Goal: Information Seeking & Learning: Learn about a topic

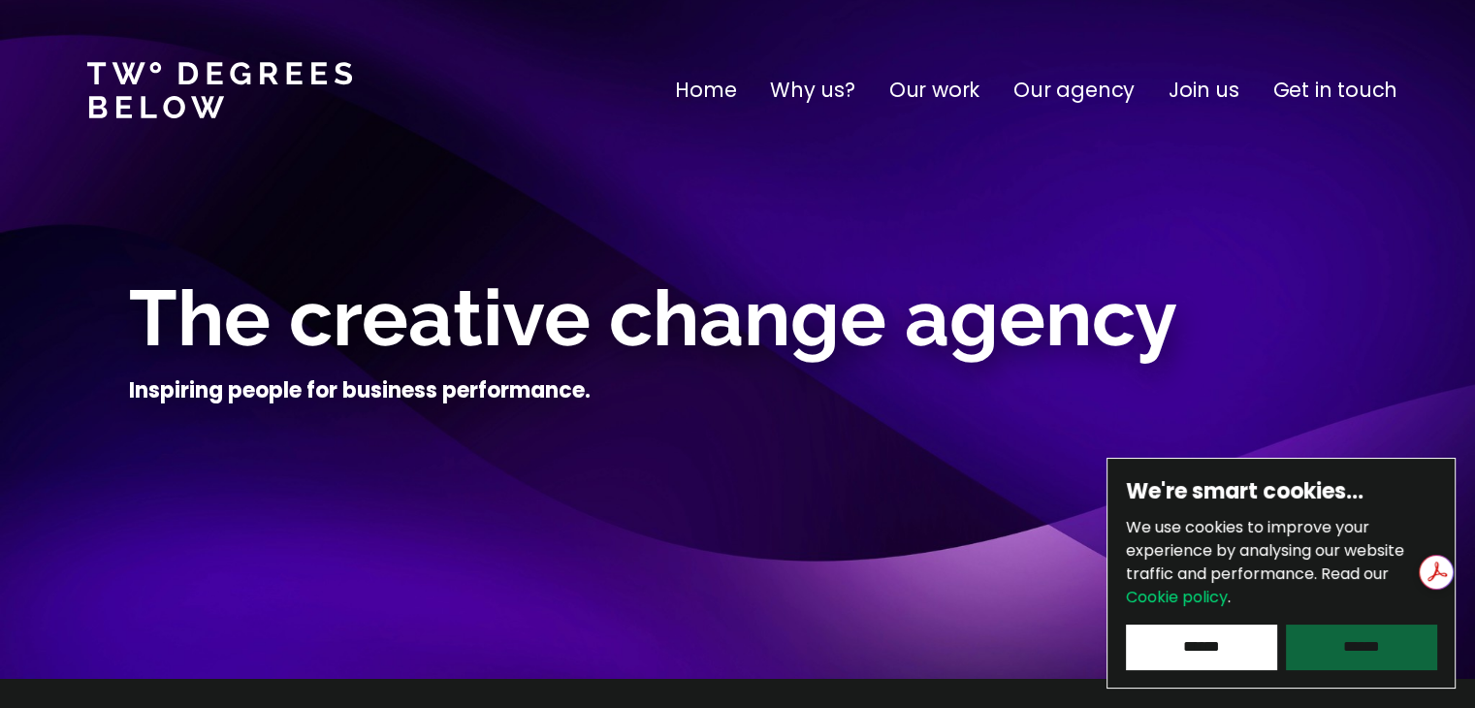
click at [1378, 640] on input "******" at bounding box center [1361, 647] width 150 height 45
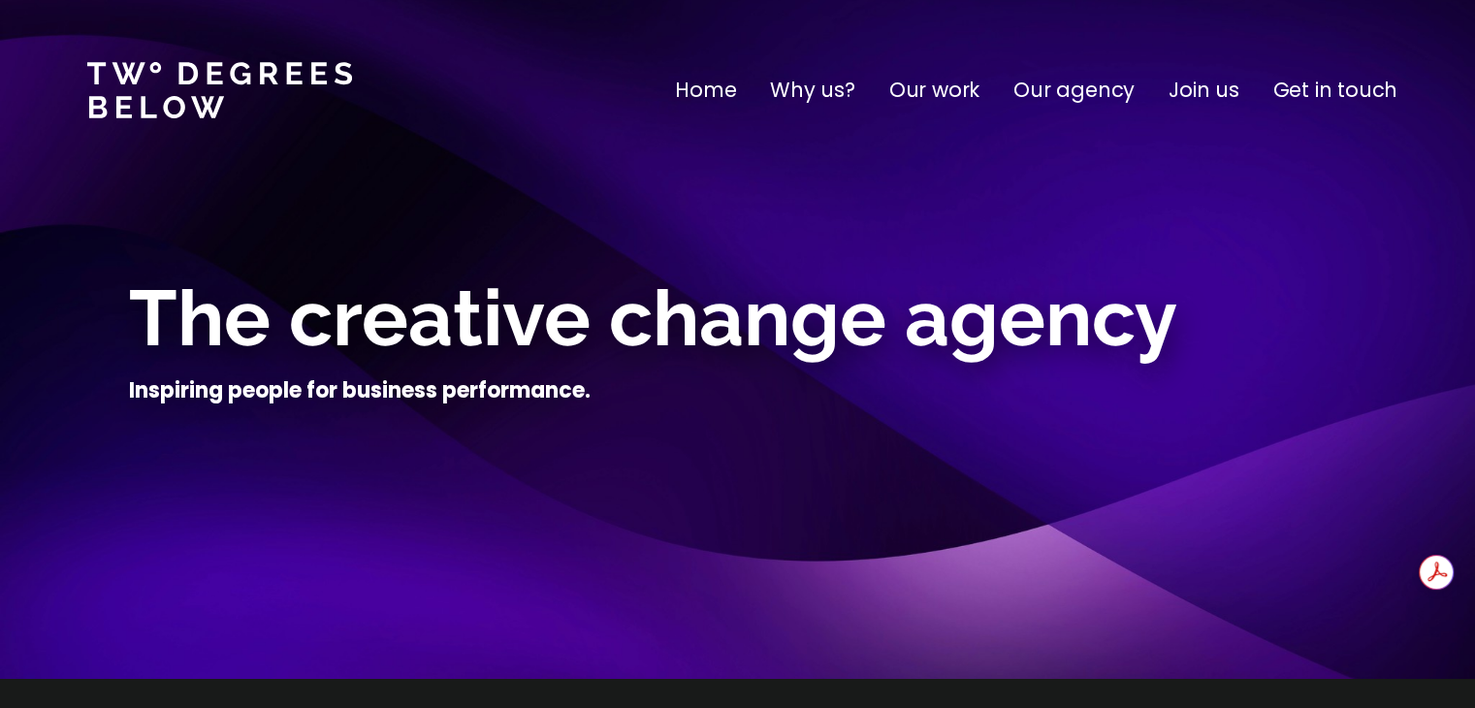
click at [846, 90] on p "Why us?" at bounding box center [812, 90] width 85 height 31
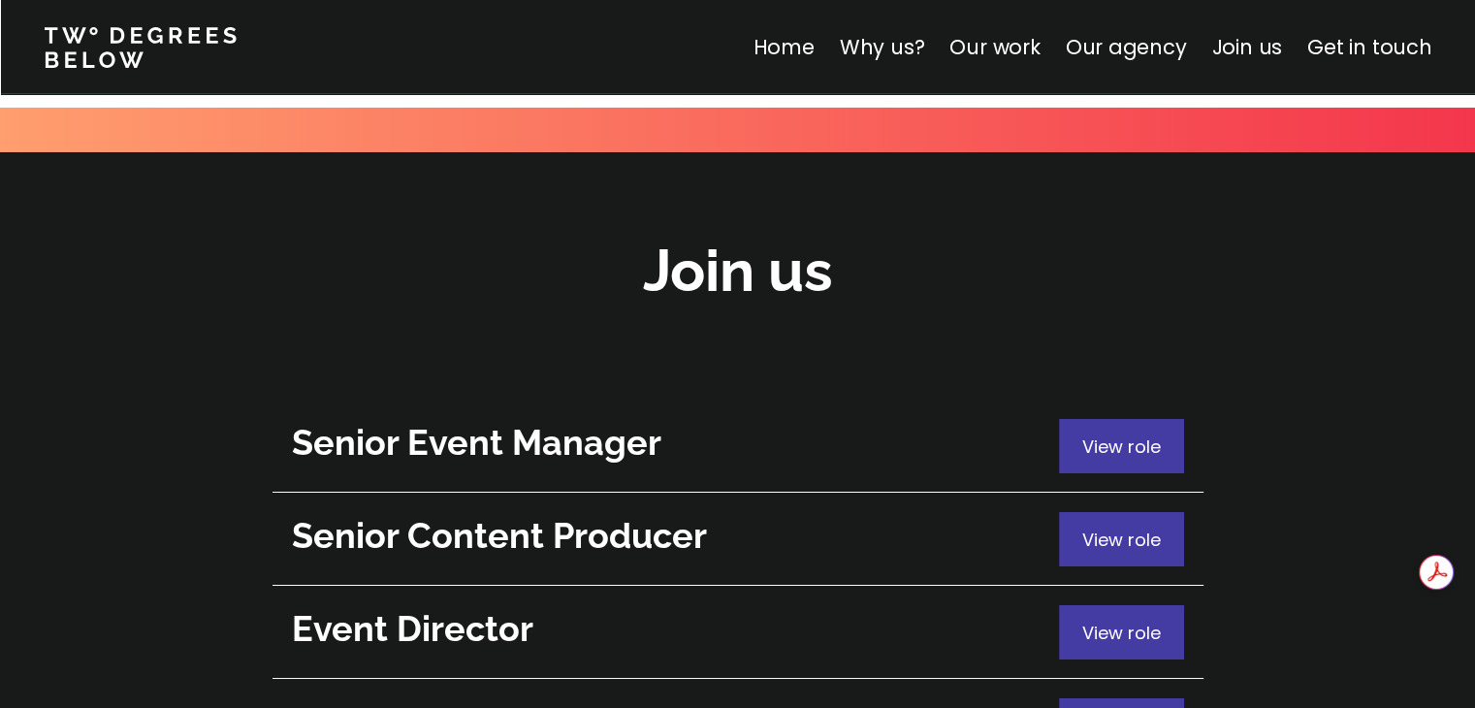
scroll to position [6929, 0]
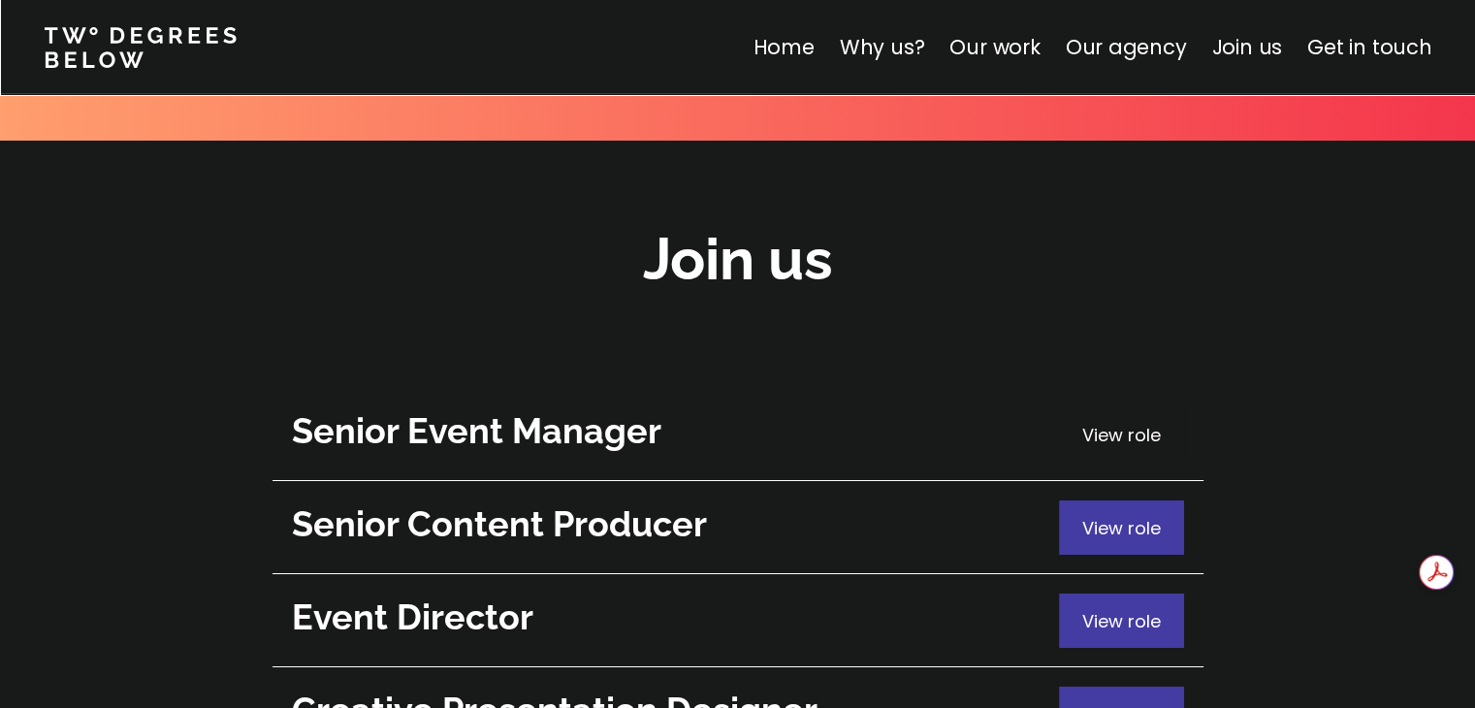
click at [1094, 423] on span "View role" at bounding box center [1121, 435] width 79 height 24
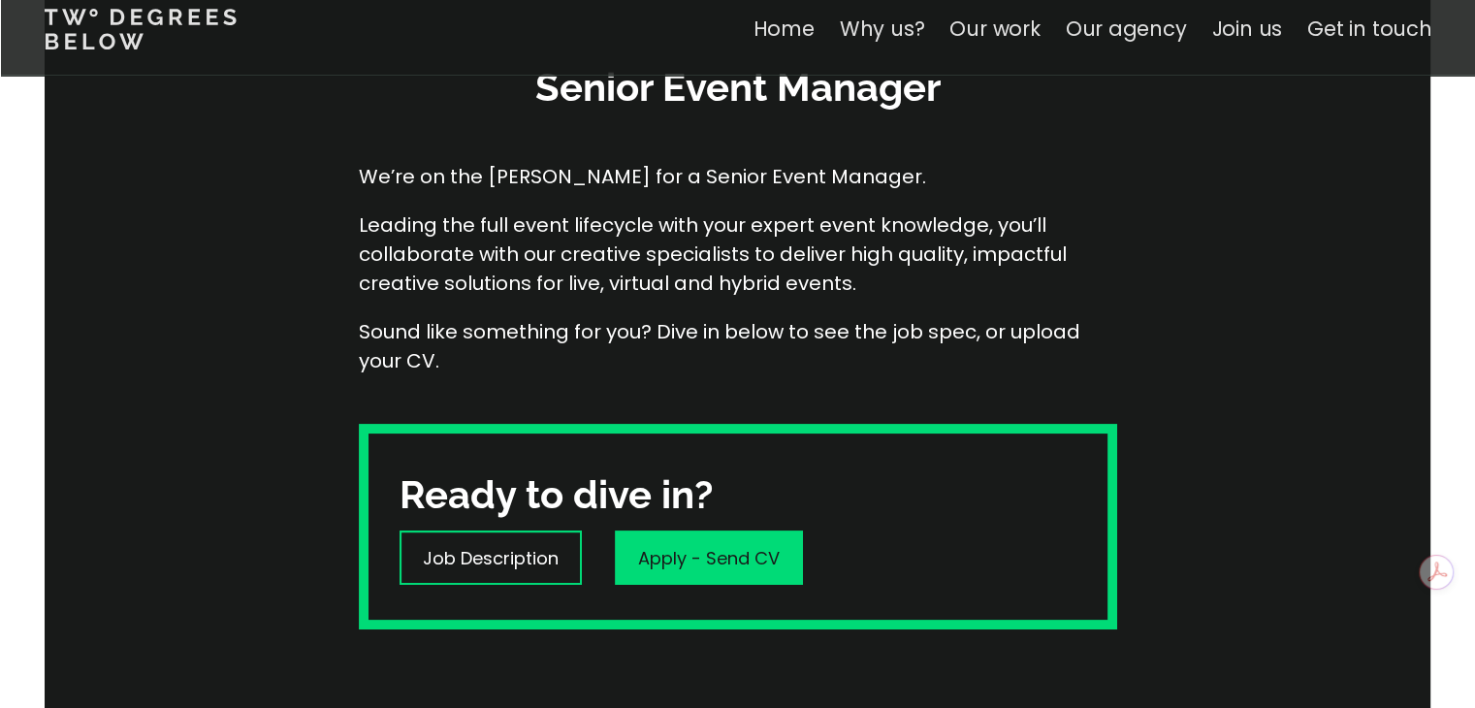
scroll to position [345, 0]
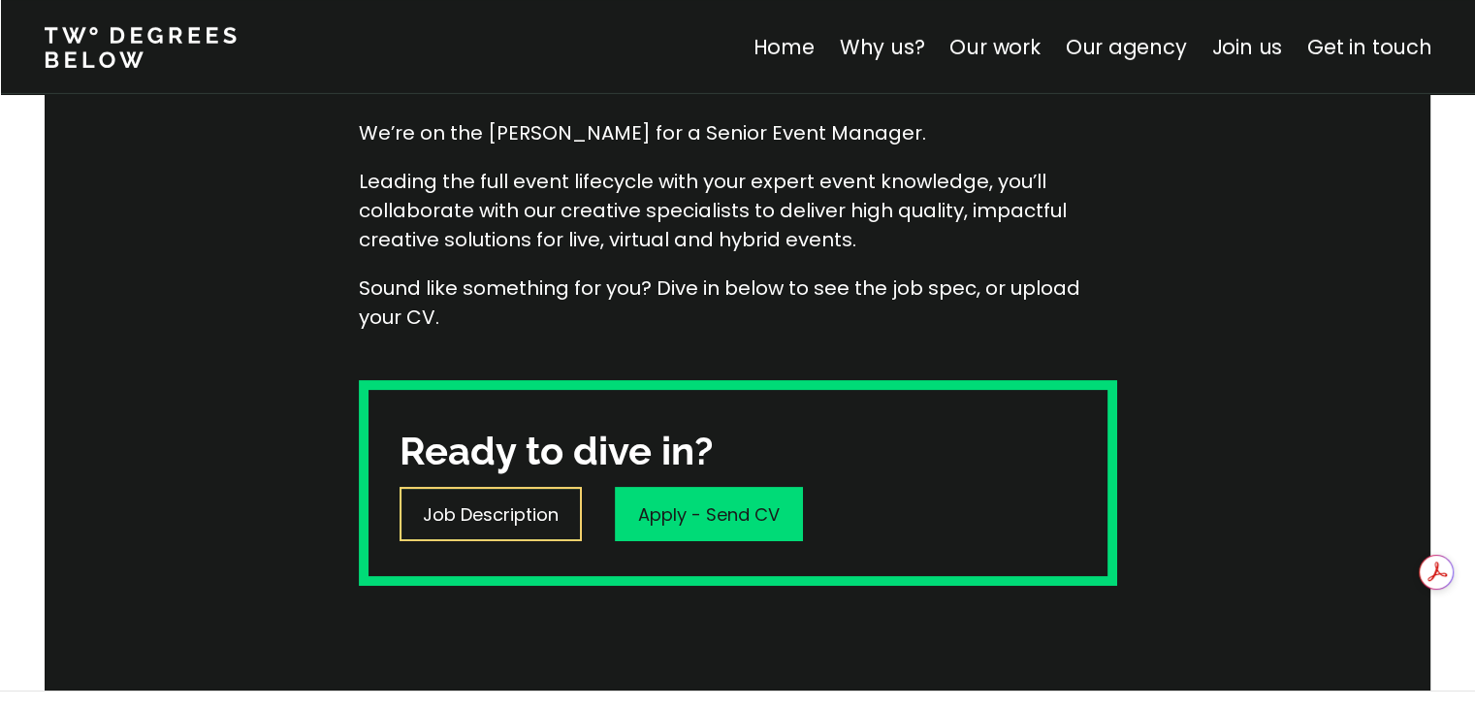
click at [512, 513] on p "Job Description" at bounding box center [491, 514] width 136 height 26
click at [1142, 43] on link "Our agency" at bounding box center [1125, 47] width 121 height 28
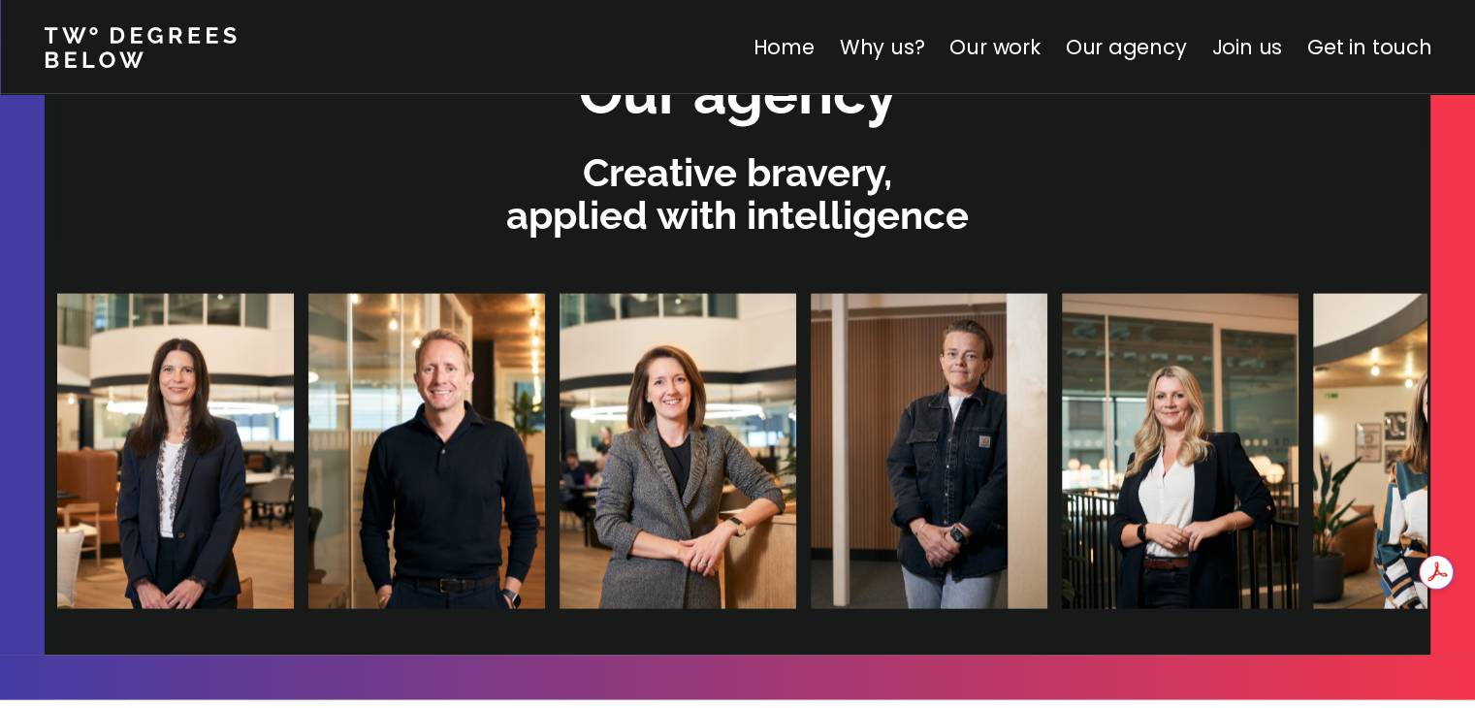
click at [1257, 44] on link "Join us" at bounding box center [1246, 47] width 71 height 28
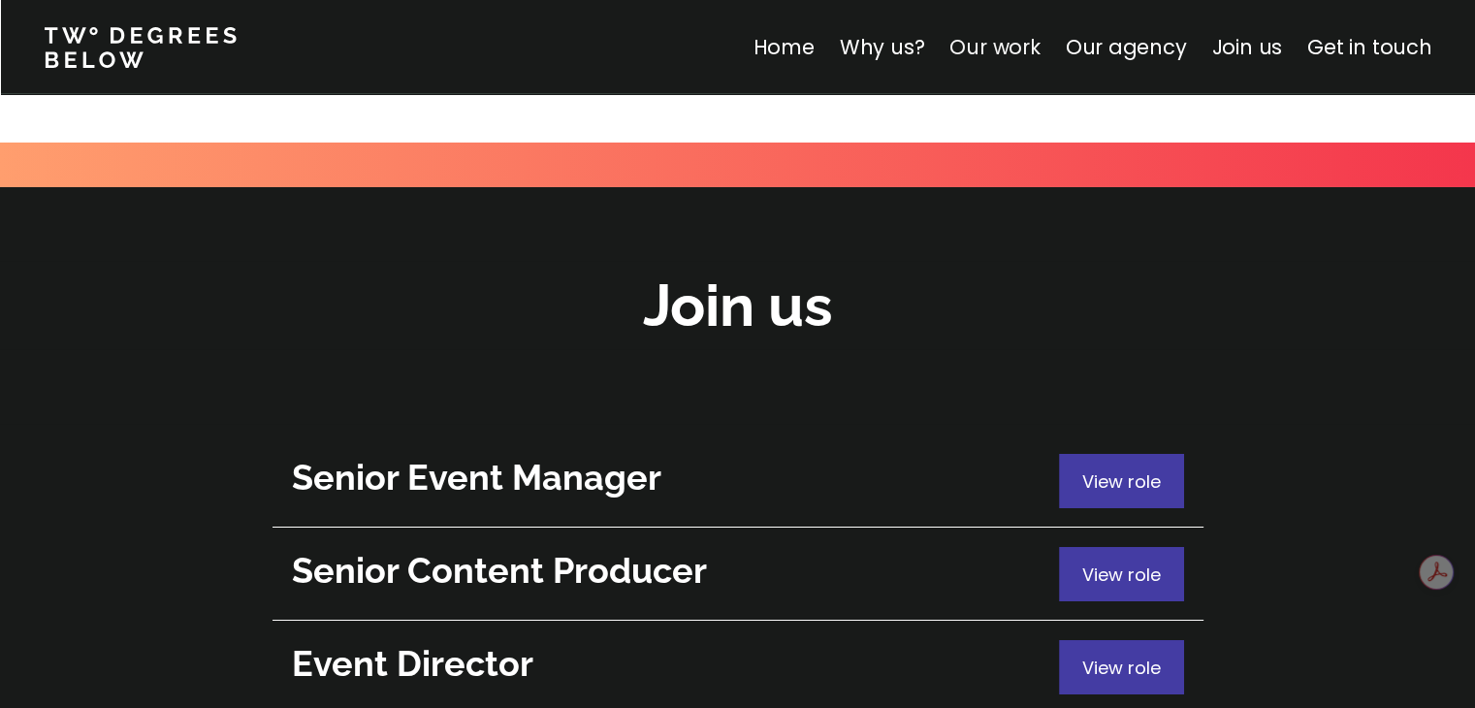
click at [979, 51] on link "Our work" at bounding box center [995, 47] width 90 height 28
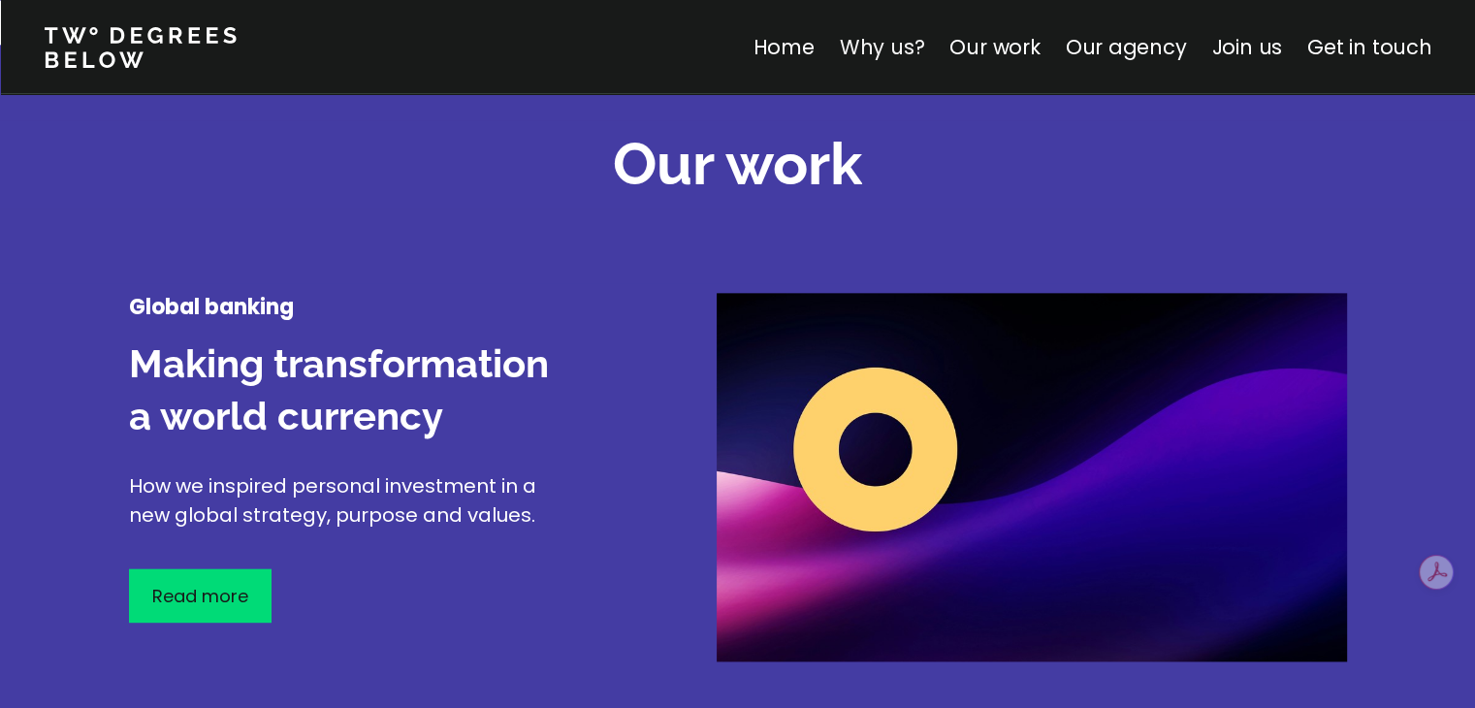
click at [888, 52] on link "Why us?" at bounding box center [881, 47] width 85 height 28
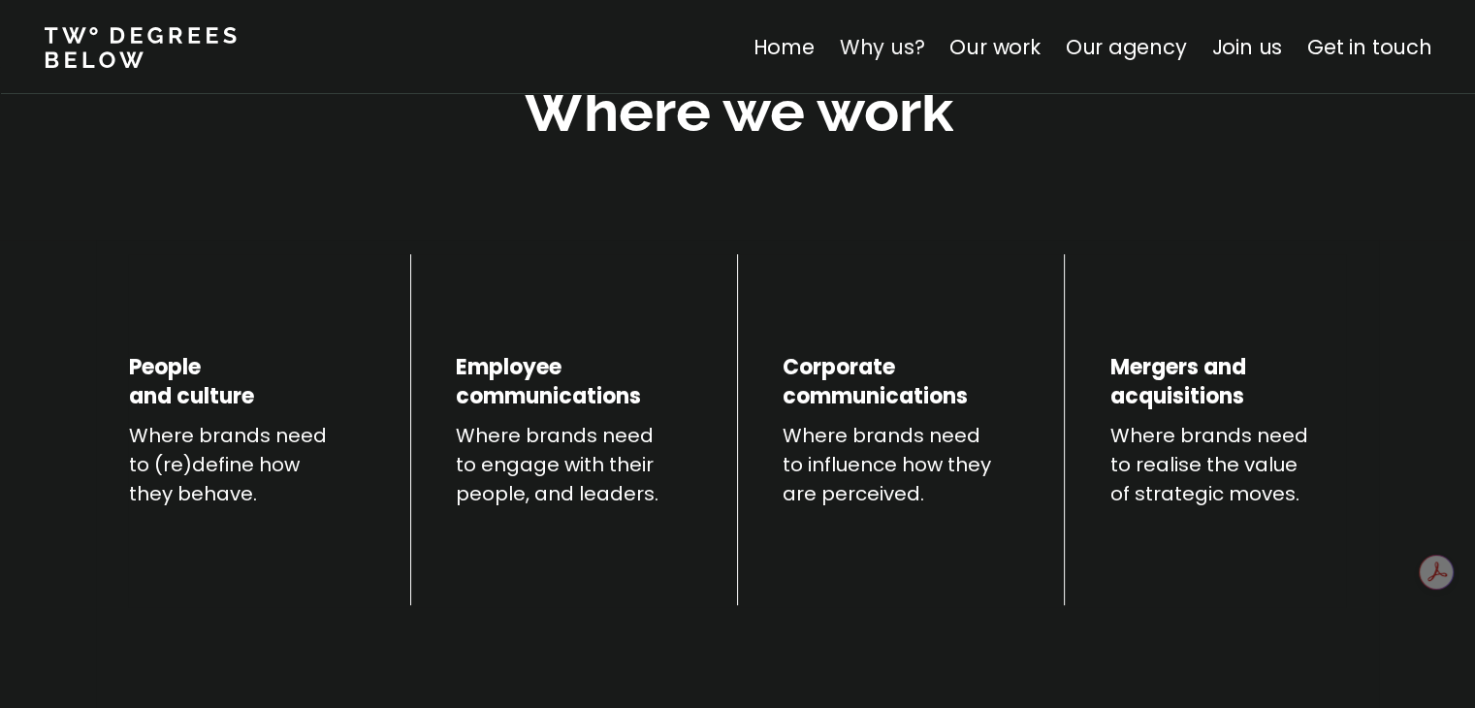
scroll to position [679, 0]
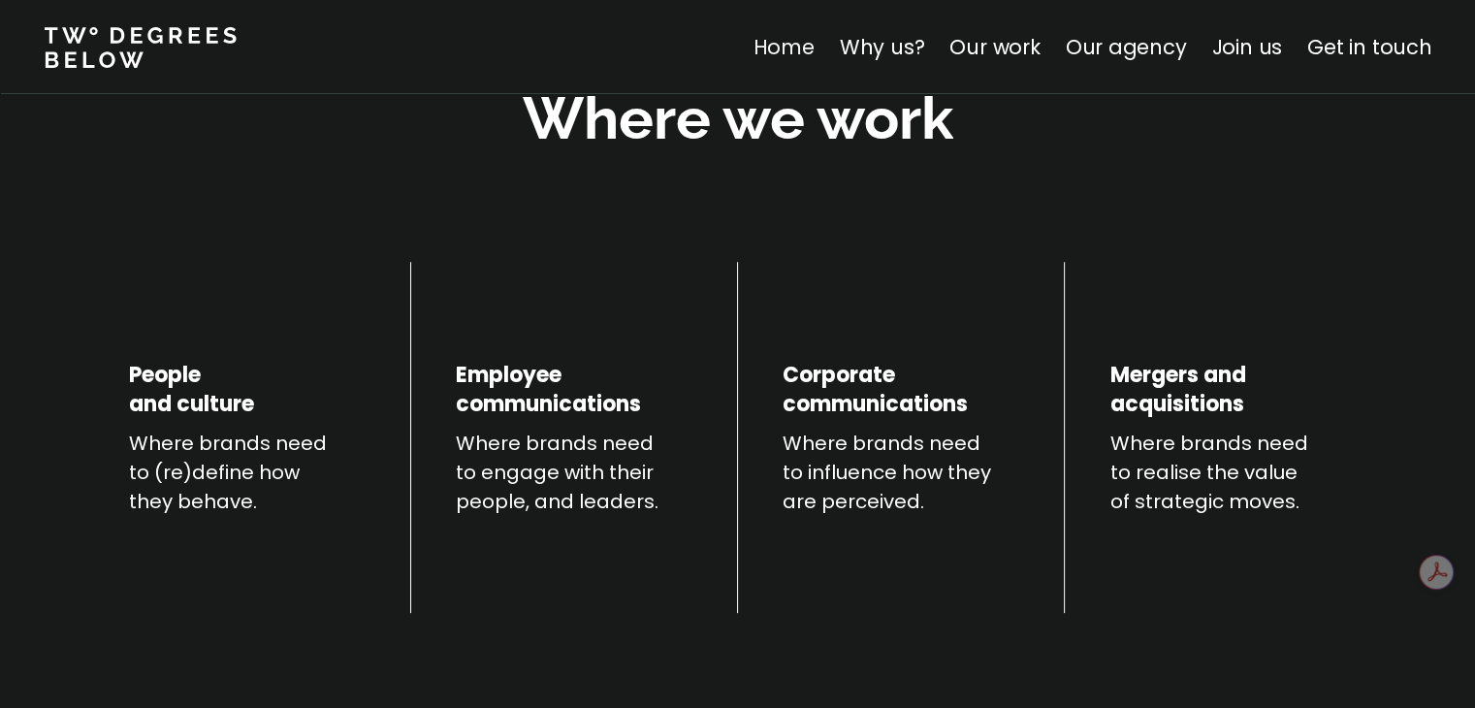
click at [801, 48] on link "Home" at bounding box center [783, 47] width 61 height 28
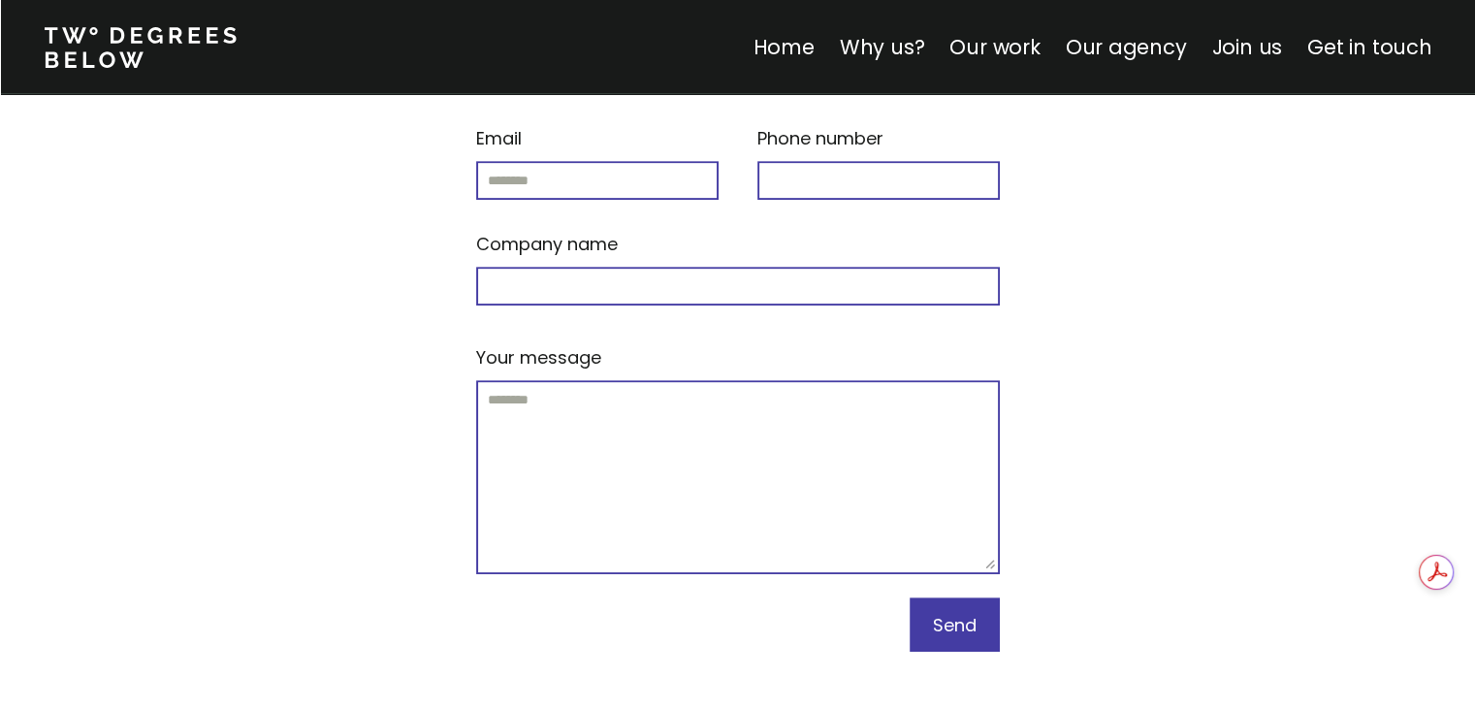
scroll to position [8467, 0]
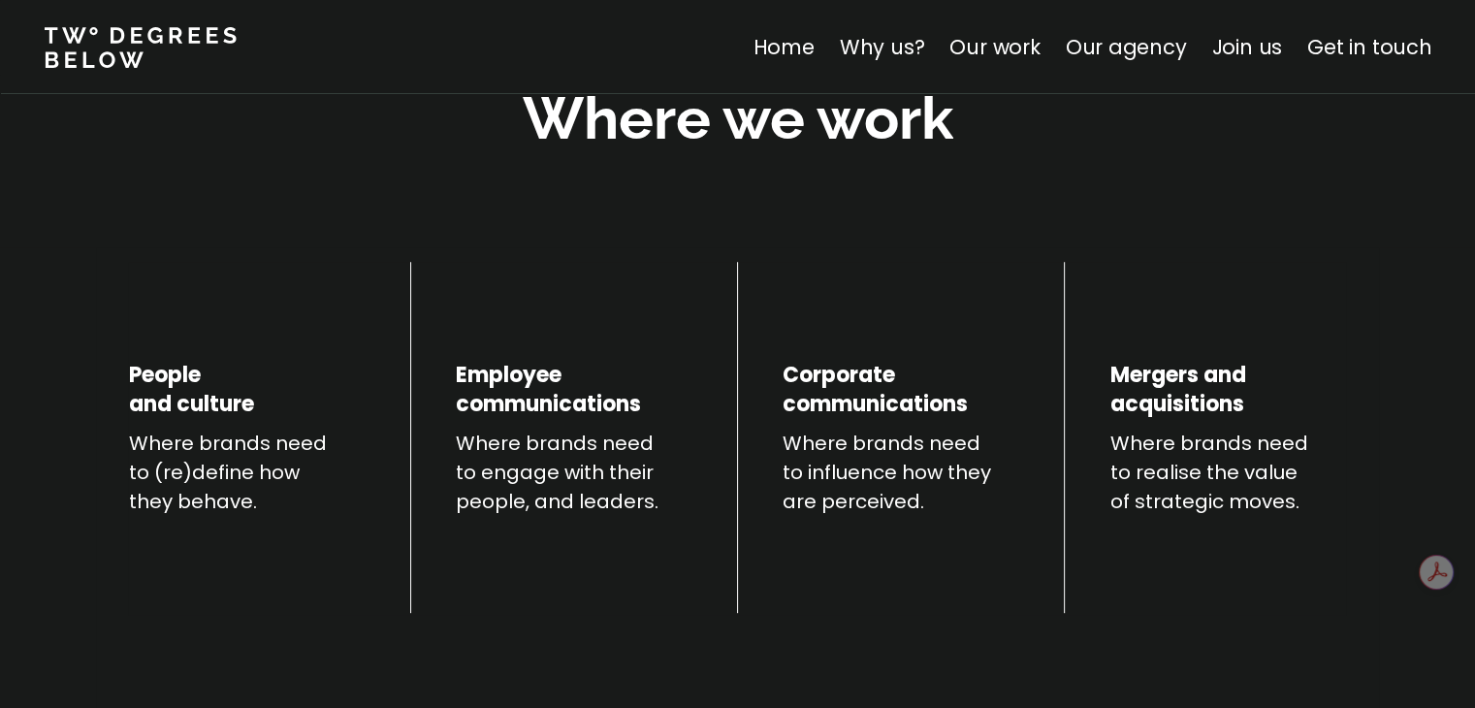
scroll to position [2272, 0]
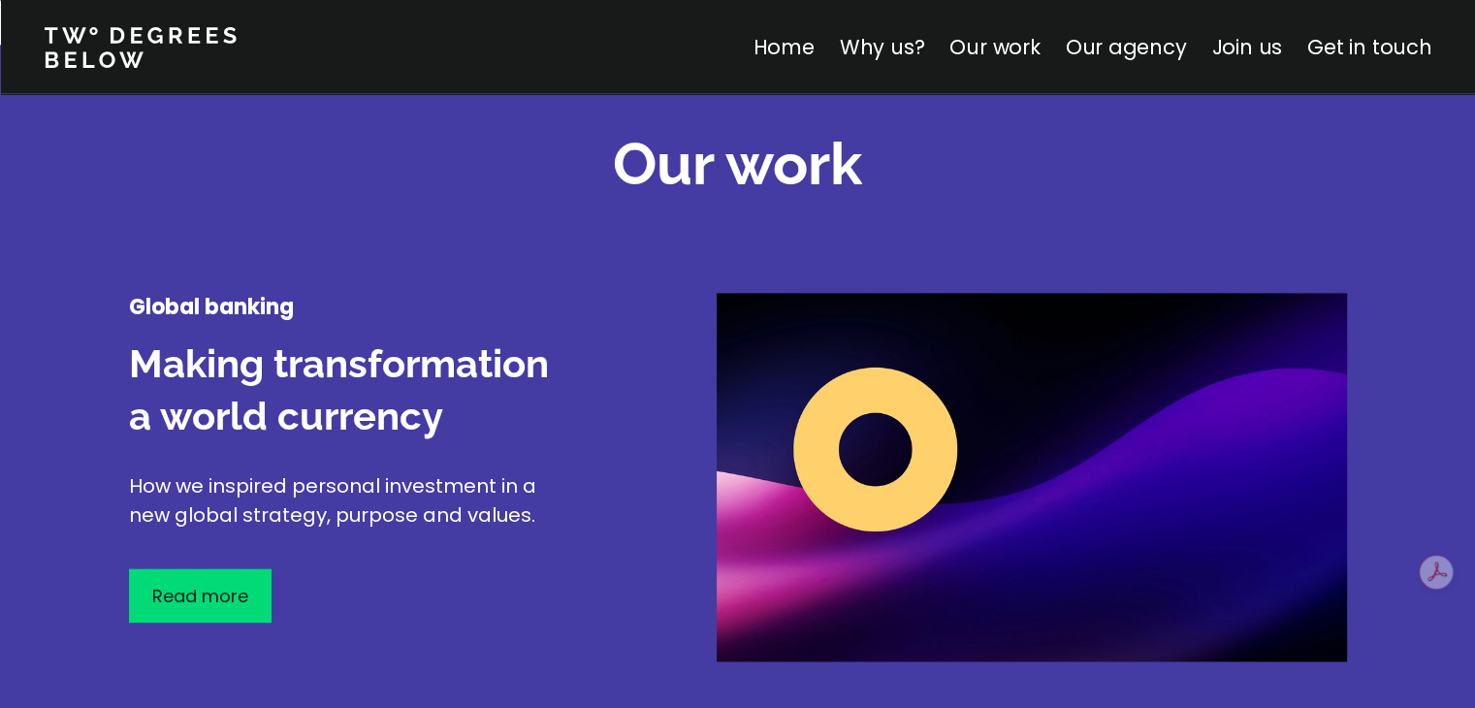
scroll to position [6882, 0]
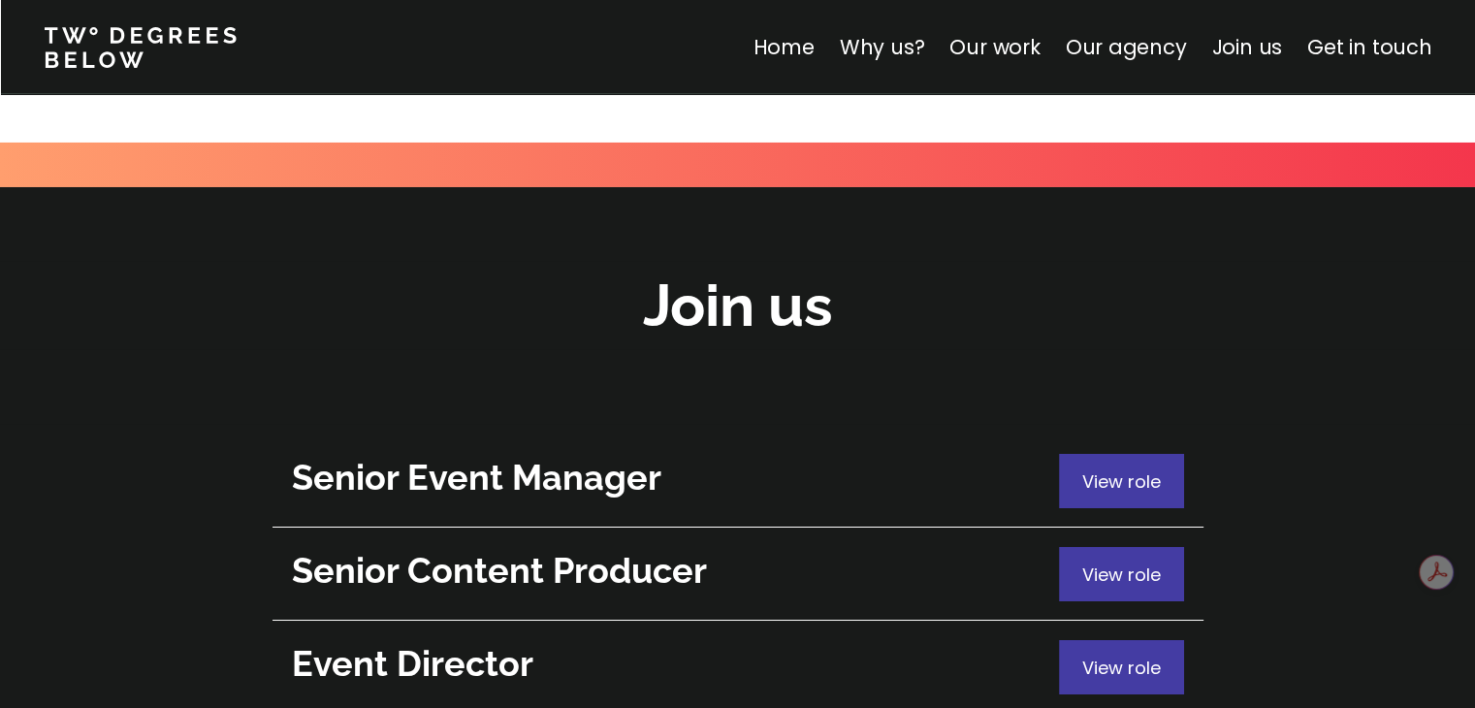
scroll to position [4120, 0]
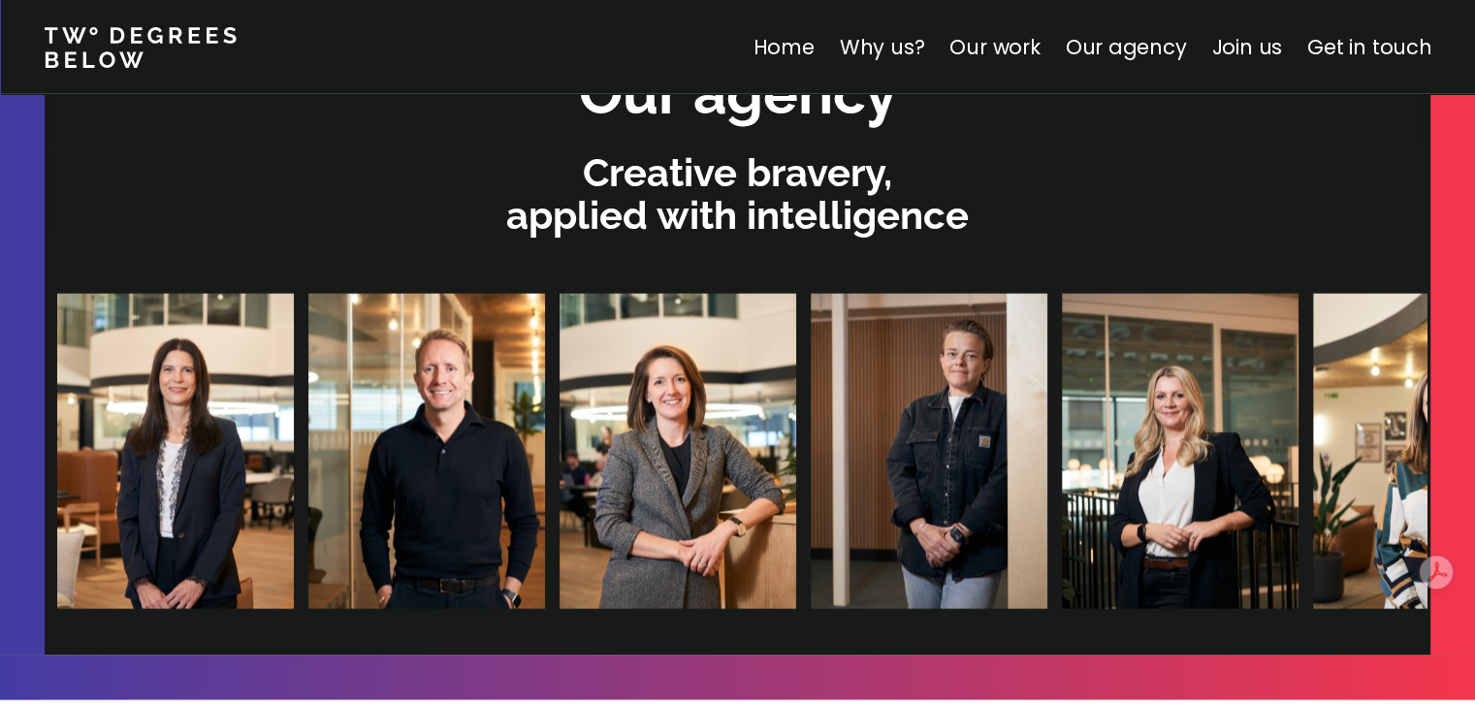
scroll to position [345, 0]
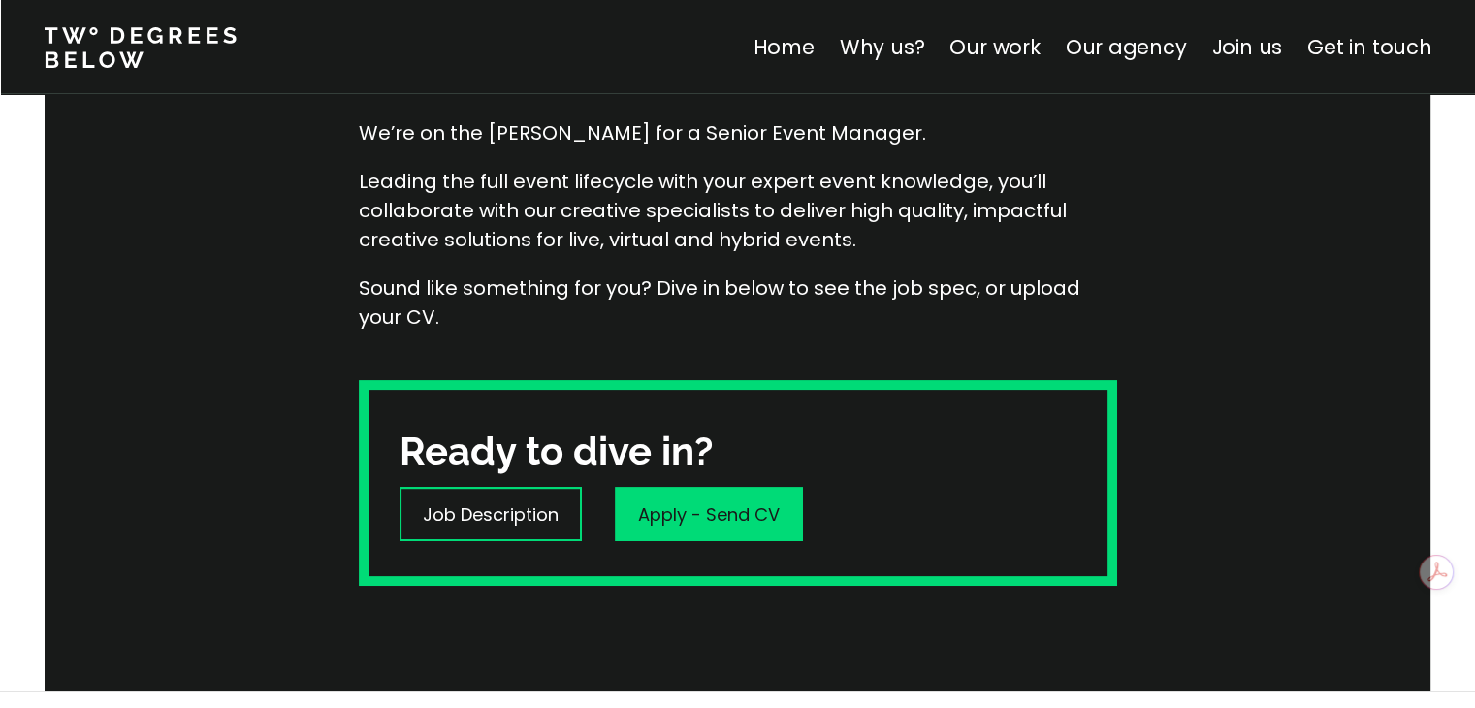
scroll to position [679, 0]
